Goal: Transaction & Acquisition: Purchase product/service

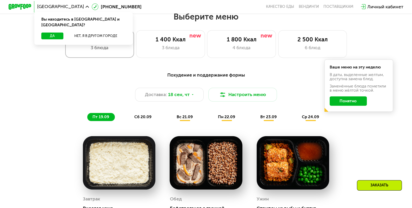
scroll to position [390, 0]
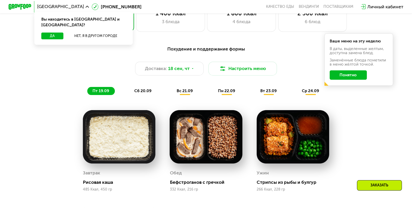
click at [112, 55] on div "Похудение и поддержание формы Доставка: 18 сен, чт Настроить меню пт 19.09 сб 2…" at bounding box center [206, 69] width 339 height 49
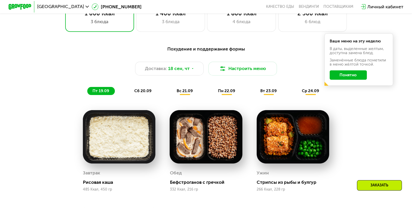
click at [138, 93] on span "сб 20.09" at bounding box center [142, 90] width 17 height 5
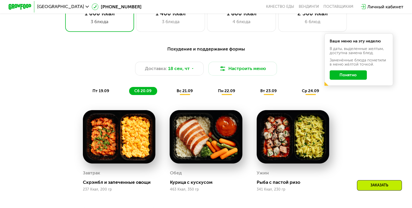
click at [188, 91] on span "вс 21.09" at bounding box center [185, 90] width 16 height 5
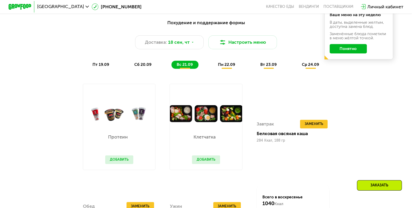
scroll to position [416, 0]
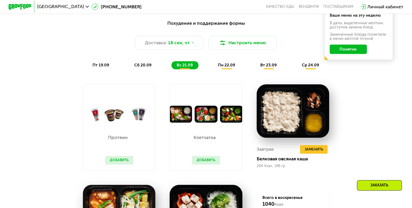
click at [214, 69] on div "пн 22.09" at bounding box center [227, 65] width 28 height 8
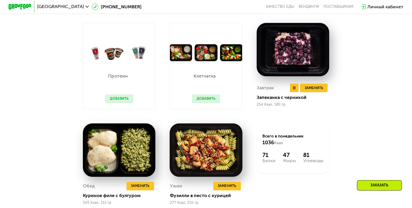
scroll to position [442, 0]
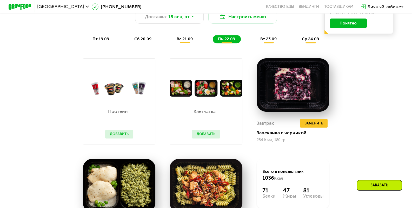
click at [264, 46] on div "Похудение и поддержание формы Доставка: 18 сен, чт Настроить меню пт 19.09 сб 2…" at bounding box center [206, 18] width 346 height 56
click at [264, 47] on div "Похудение и поддержание формы Доставка: 18 сен, чт Настроить меню пт 19.09 сб 2…" at bounding box center [206, 18] width 346 height 56
click at [265, 43] on div "вт 23.09" at bounding box center [268, 39] width 27 height 8
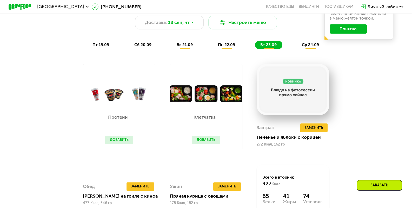
scroll to position [416, 0]
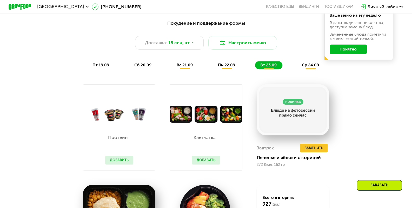
click at [305, 69] on div "ср 24.09" at bounding box center [311, 65] width 28 height 8
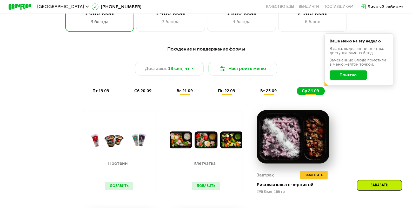
scroll to position [338, 0]
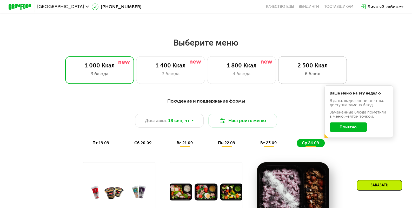
click at [298, 84] on div "2 500 Ккал 6 блюд" at bounding box center [312, 70] width 69 height 28
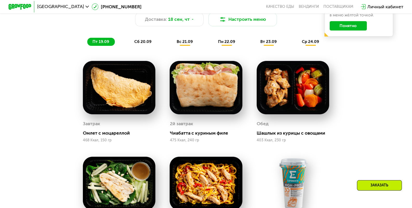
scroll to position [468, 0]
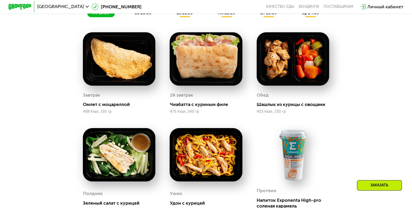
click at [139, 17] on div "сб 20.09" at bounding box center [143, 13] width 28 height 8
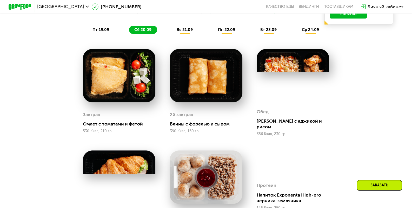
scroll to position [442, 0]
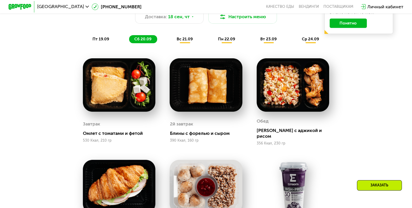
click at [191, 41] on span "вс 21.09" at bounding box center [185, 39] width 16 height 5
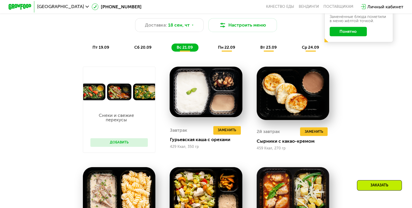
scroll to position [416, 0]
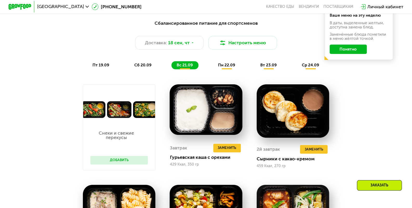
click at [247, 69] on div "пт 19.09 сб 20.09 вс 21.09 пн 22.09 вт 23.09 ср 24.09" at bounding box center [206, 65] width 238 height 8
click at [238, 67] on div "пн 22.09" at bounding box center [227, 65] width 28 height 8
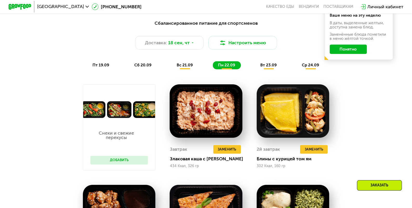
click at [276, 73] on div "Сбалансированное питание для спортсменов Доставка: 18 сен, чт Настроить меню пт…" at bounding box center [206, 44] width 346 height 56
click at [264, 73] on div "Сбалансированное питание для спортсменов Доставка: 18 сен, чт Настроить меню пт…" at bounding box center [206, 44] width 346 height 56
drag, startPoint x: 264, startPoint y: 72, endPoint x: 264, endPoint y: 68, distance: 4.4
click at [264, 70] on div "Сбалансированное питание для спортсменов Доставка: 18 сен, чт Настроить меню пт…" at bounding box center [206, 44] width 346 height 56
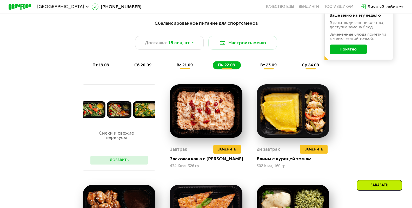
click at [263, 67] on span "вт 23.09" at bounding box center [268, 65] width 16 height 5
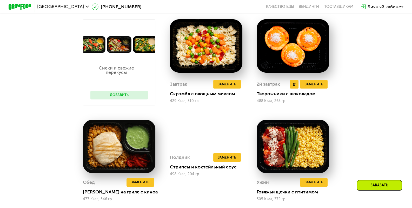
scroll to position [468, 0]
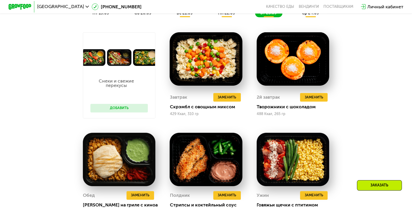
click at [306, 25] on div "Сбалансированное питание для спортсменов Доставка: 18 сен, чт Настроить меню пт…" at bounding box center [206, 132] width 353 height 337
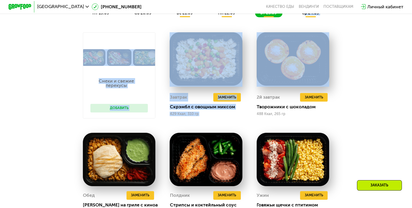
click at [309, 15] on span "ср 24.09" at bounding box center [310, 13] width 17 height 5
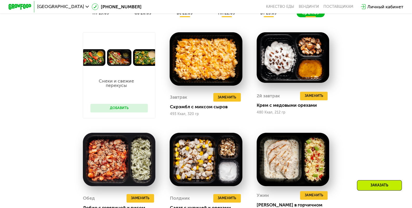
click at [125, 110] on button "Добавить" at bounding box center [118, 108] width 57 height 9
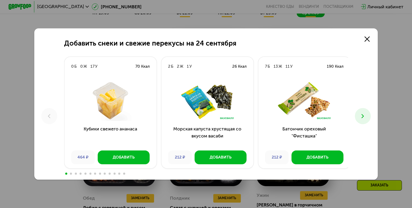
click at [136, 114] on img at bounding box center [110, 101] width 83 height 40
click at [360, 114] on button at bounding box center [363, 116] width 16 height 16
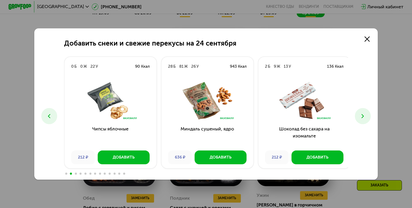
click at [360, 114] on button at bounding box center [363, 116] width 16 height 16
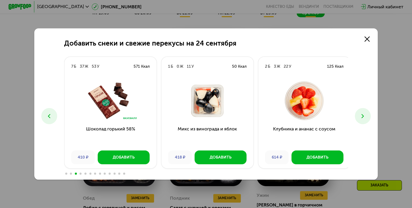
click at [360, 114] on button at bounding box center [363, 116] width 16 height 16
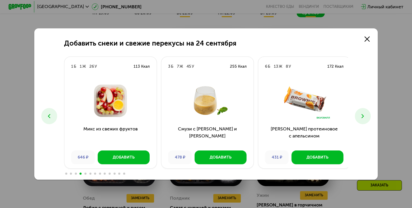
click at [360, 114] on button at bounding box center [363, 116] width 16 height 16
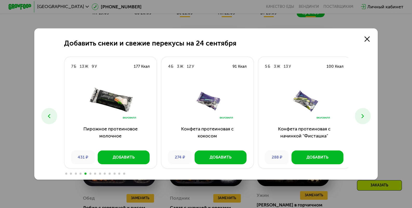
click at [358, 114] on button at bounding box center [363, 116] width 16 height 16
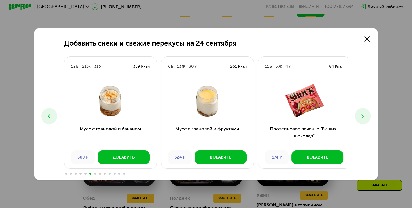
click at [371, 119] on button at bounding box center [363, 116] width 16 height 16
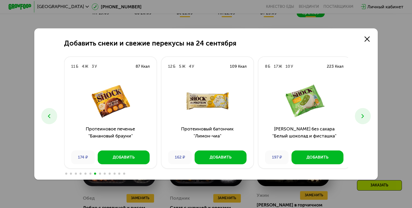
click at [362, 114] on icon at bounding box center [363, 116] width 7 height 7
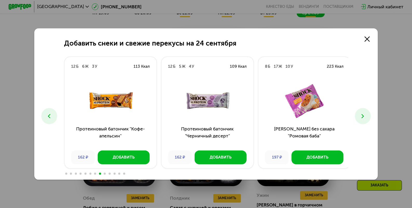
click at [362, 114] on icon at bounding box center [363, 116] width 7 height 7
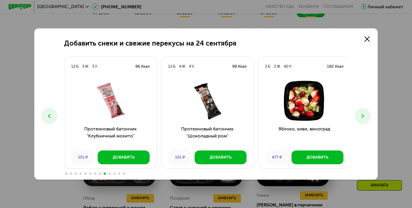
click at [362, 114] on icon at bounding box center [363, 116] width 7 height 7
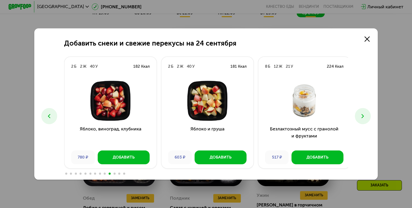
drag, startPoint x: 396, startPoint y: 41, endPoint x: 388, endPoint y: 41, distance: 7.8
click at [393, 42] on div "Добавить снеки и свежие перекусы на 24 сентября 0 Б 0 Ж 17 У 70 Ккал Кубики све…" at bounding box center [206, 104] width 412 height 208
click at [373, 39] on link at bounding box center [367, 38] width 11 height 11
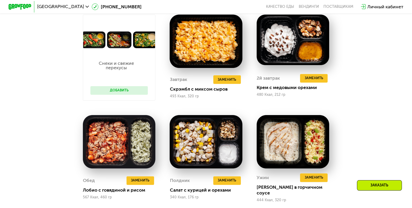
scroll to position [338, 0]
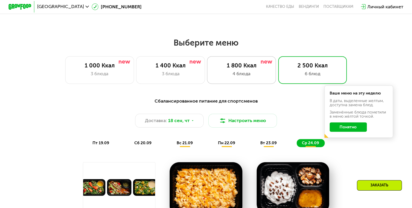
click at [253, 68] on div "1 800 Ккал" at bounding box center [241, 65] width 57 height 7
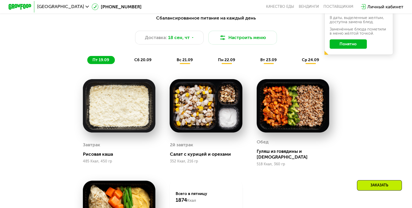
scroll to position [416, 0]
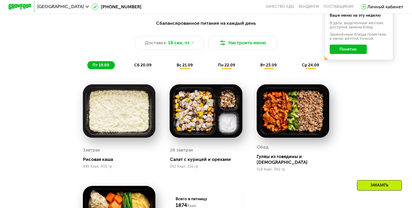
click at [138, 67] on span "сб 20.09" at bounding box center [142, 65] width 17 height 5
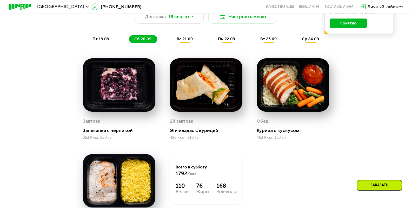
scroll to position [468, 0]
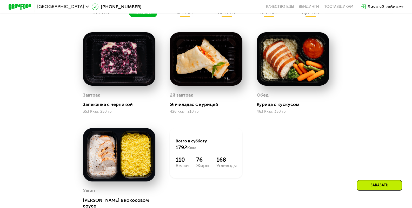
click at [189, 15] on span "вс 21.09" at bounding box center [185, 13] width 16 height 5
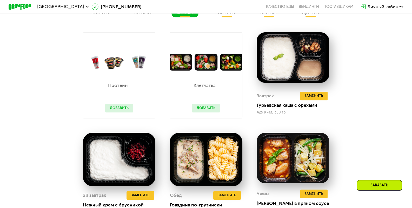
click at [220, 17] on div "пн 22.09" at bounding box center [227, 13] width 28 height 8
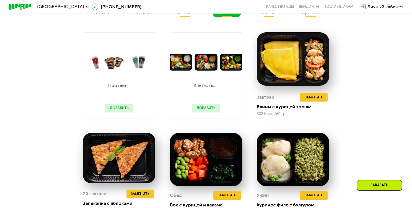
scroll to position [442, 0]
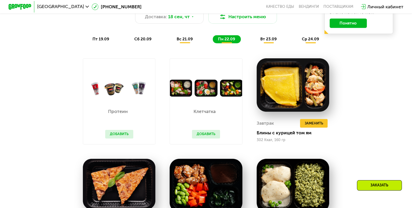
click at [260, 41] on div "вт 23.09" at bounding box center [268, 39] width 27 height 8
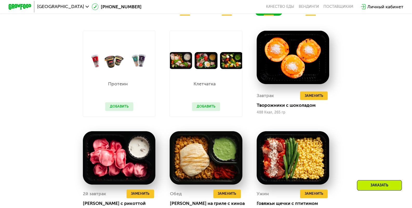
scroll to position [416, 0]
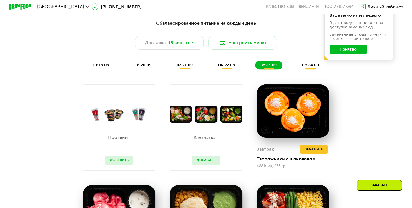
click at [317, 69] on div "ср 24.09" at bounding box center [311, 65] width 28 height 8
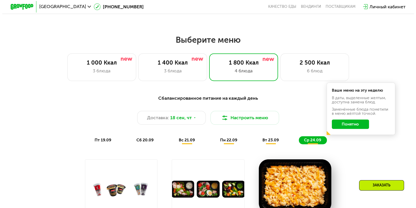
scroll to position [312, 0]
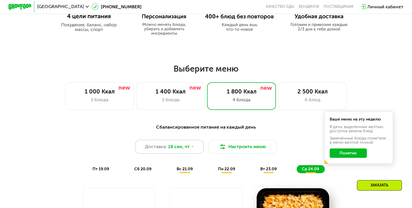
click at [192, 148] on icon at bounding box center [192, 146] width 3 height 3
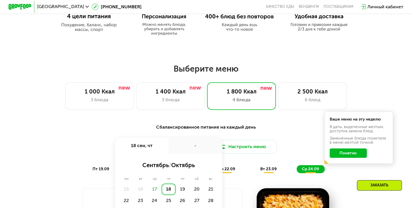
click at [74, 141] on div "Сбалансированное питание на каждый день Доставка: 18 сен, чт 18 сен, чт - сентя…" at bounding box center [206, 147] width 339 height 49
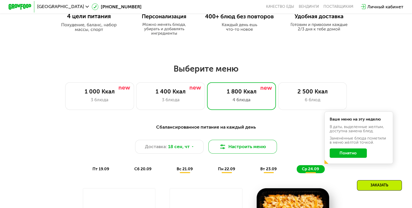
click at [245, 145] on button "Настроить меню" at bounding box center [242, 147] width 69 height 14
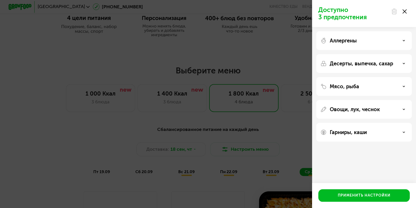
click at [361, 43] on div "Аллергены" at bounding box center [364, 40] width 87 height 6
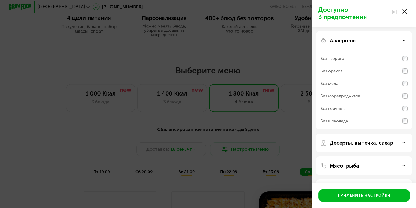
click at [361, 43] on div "Аллергены" at bounding box center [364, 40] width 87 height 6
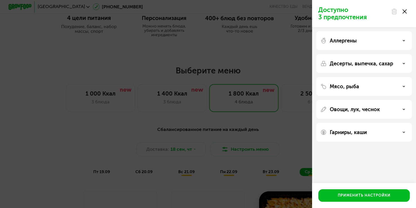
click at [360, 87] on div "Мясо, рыба" at bounding box center [364, 86] width 87 height 6
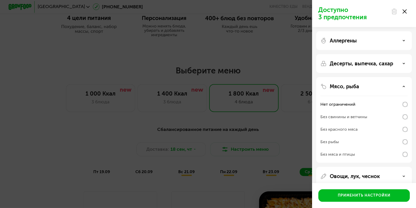
click at [366, 84] on div "Мясо, рыба" at bounding box center [364, 86] width 87 height 6
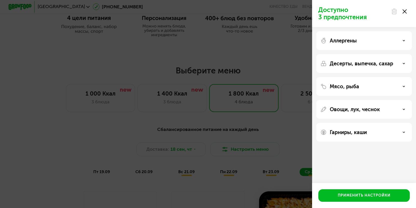
click at [353, 115] on div "Овощи, лук, чеснок" at bounding box center [364, 109] width 96 height 19
click at [352, 102] on div "Овощи, лук, чеснок" at bounding box center [364, 109] width 96 height 19
click at [351, 112] on p "Овощи, лук, чеснок" at bounding box center [355, 109] width 50 height 6
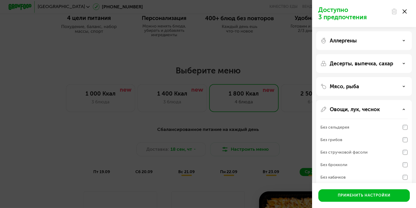
click at [352, 110] on p "Овощи, лук, чеснок" at bounding box center [355, 109] width 50 height 6
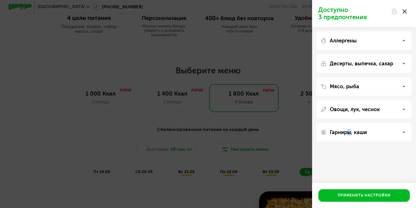
click at [348, 132] on p "Гарниры, каши" at bounding box center [348, 132] width 37 height 6
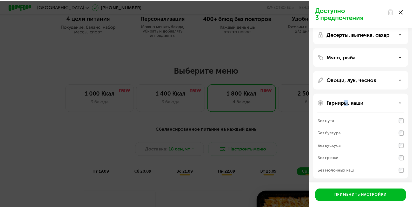
scroll to position [30, 0]
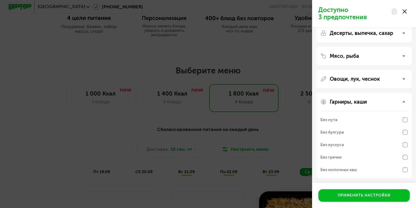
click at [333, 165] on div "Без молочных каш" at bounding box center [364, 169] width 87 height 12
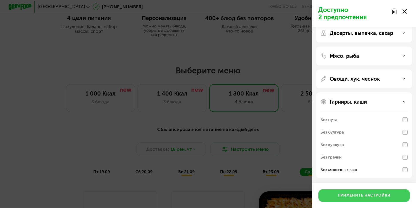
click at [345, 195] on div "Применить настройки" at bounding box center [364, 195] width 53 height 5
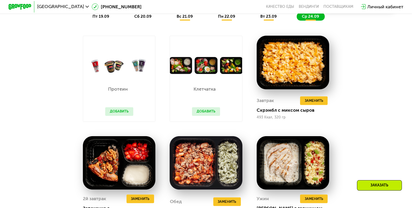
scroll to position [468, 0]
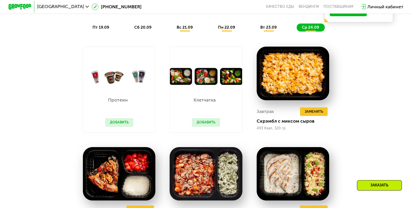
click at [103, 30] on span "пт 19.09" at bounding box center [101, 27] width 17 height 5
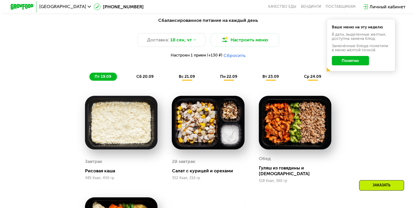
scroll to position [390, 0]
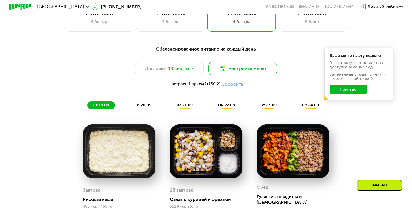
click at [253, 71] on button "Настроить меню" at bounding box center [242, 69] width 69 height 14
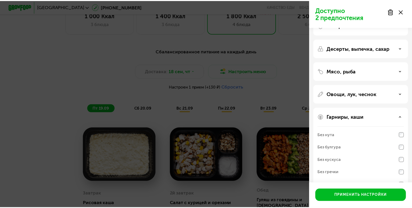
scroll to position [30, 0]
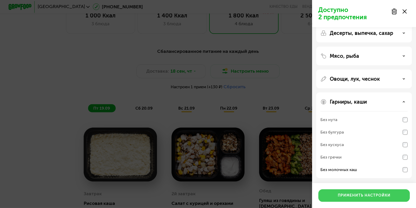
click at [345, 191] on button "Применить настройки" at bounding box center [364, 195] width 92 height 12
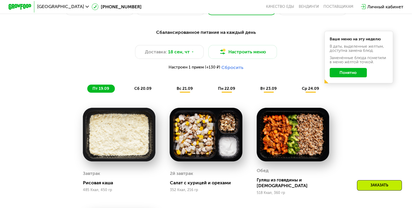
scroll to position [416, 0]
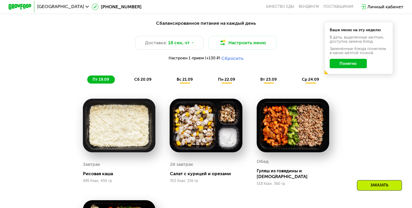
click at [134, 81] on span "сб 20.09" at bounding box center [142, 79] width 17 height 5
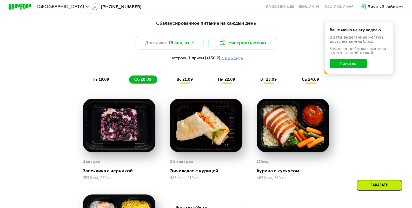
click at [178, 80] on span "вс 21.09" at bounding box center [185, 79] width 16 height 5
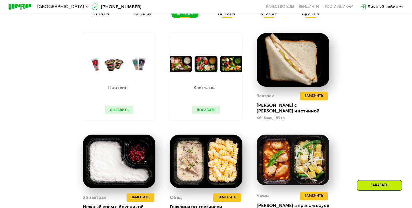
scroll to position [468, 0]
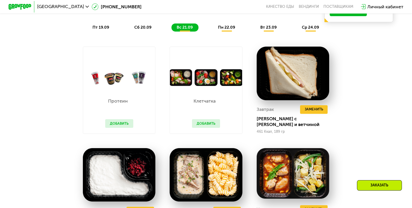
click at [232, 31] on div "пн 22.09" at bounding box center [227, 27] width 28 height 8
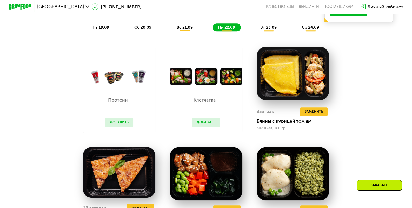
click at [266, 31] on div "вт 23.09" at bounding box center [268, 27] width 27 height 8
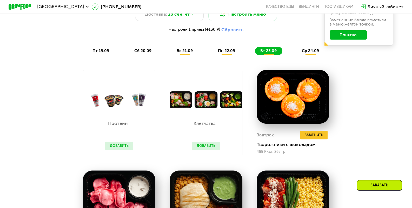
scroll to position [390, 0]
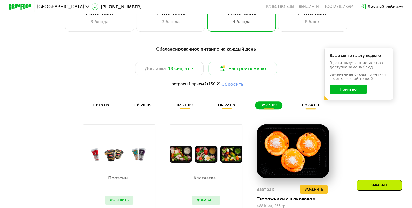
drag, startPoint x: 318, startPoint y: 26, endPoint x: 315, endPoint y: 34, distance: 8.3
click at [317, 30] on div "2 500 Ккал 6 блюд" at bounding box center [312, 18] width 69 height 28
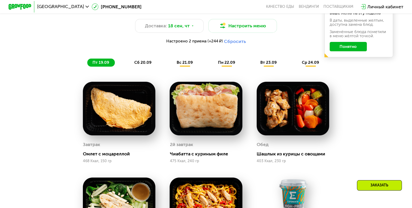
scroll to position [442, 0]
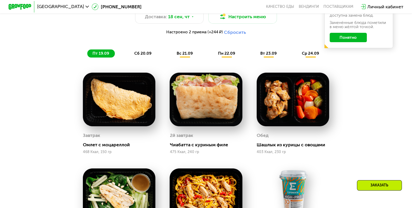
click at [133, 70] on div "Завтрак Омлет с моцареллой 468 Ккал, 150 гр" at bounding box center [119, 114] width 87 height 96
click at [134, 64] on div "Сбалансированное питание для спортсменов Доставка: 18 сен, чт Настроить меню На…" at bounding box center [206, 166] width 353 height 353
click at [135, 53] on div "сб 20.09" at bounding box center [143, 53] width 28 height 8
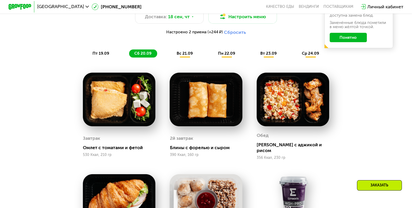
click at [186, 56] on span "вс 21.09" at bounding box center [185, 53] width 16 height 5
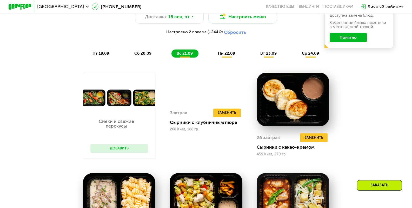
click at [230, 60] on div "Сбалансированное питание для спортсменов Доставка: 18 сен, чт Настроить меню На…" at bounding box center [206, 25] width 346 height 71
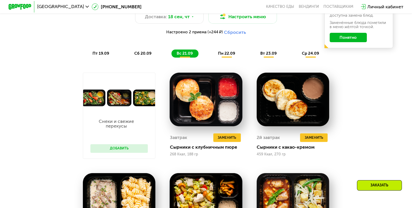
click at [201, 50] on div "Сбалансированное питание для спортсменов Доставка: 18 сен, чт Настроить меню На…" at bounding box center [206, 26] width 339 height 64
click at [213, 54] on div "пн 22.09" at bounding box center [227, 53] width 28 height 8
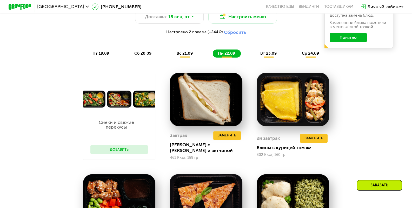
drag, startPoint x: 256, startPoint y: 59, endPoint x: 261, endPoint y: 60, distance: 5.2
click at [256, 57] on div "пт 19.09 сб 20.09 вс 21.09 пн 22.09 вт 23.09 ср 24.09" at bounding box center [206, 53] width 238 height 8
click at [263, 61] on div "Сбалансированное питание для спортсменов Доставка: 18 сен, чт Настроить меню На…" at bounding box center [206, 25] width 346 height 71
drag, startPoint x: 283, startPoint y: 55, endPoint x: 272, endPoint y: 64, distance: 14.0
click at [278, 61] on div "Сбалансированное питание для спортсменов Доставка: 18 сен, чт Настроить меню На…" at bounding box center [206, 25] width 346 height 71
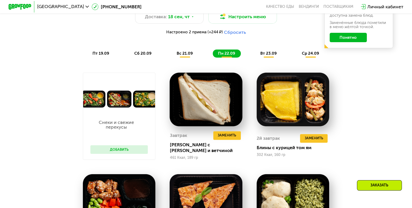
click at [260, 51] on div "Сбалансированное питание для спортсменов Доставка: 18 сен, чт Настроить меню На…" at bounding box center [206, 26] width 339 height 64
click at [268, 55] on div "Сбалансированное питание для спортсменов Доставка: 18 сен, чт Настроить меню На…" at bounding box center [206, 26] width 339 height 64
click at [274, 60] on div "Сбалансированное питание для спортсменов Доставка: 18 сен, чт Настроить меню На…" at bounding box center [206, 25] width 346 height 71
click at [276, 57] on div "вт 23.09" at bounding box center [268, 53] width 27 height 8
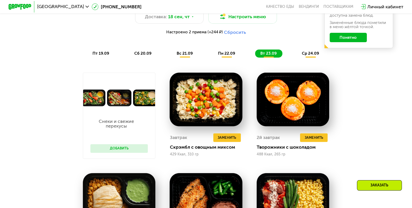
click at [317, 61] on div "Сбалансированное питание для спортсменов Доставка: 18 сен, чт Настроить меню На…" at bounding box center [206, 25] width 346 height 71
click at [311, 56] on span "ср 24.09" at bounding box center [310, 53] width 17 height 5
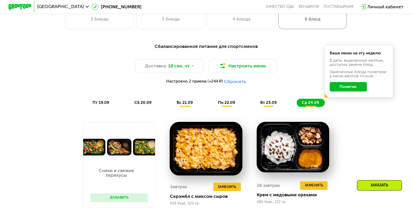
scroll to position [416, 0]
